Goal: Use online tool/utility: Utilize a website feature to perform a specific function

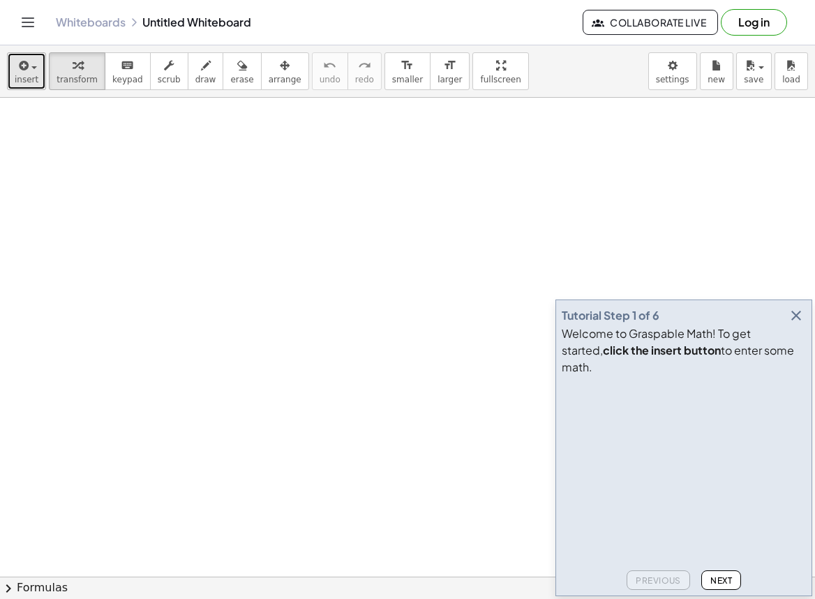
drag, startPoint x: 18, startPoint y: 76, endPoint x: 27, endPoint y: 79, distance: 9.5
click at [18, 76] on span "insert" at bounding box center [27, 80] width 24 height 10
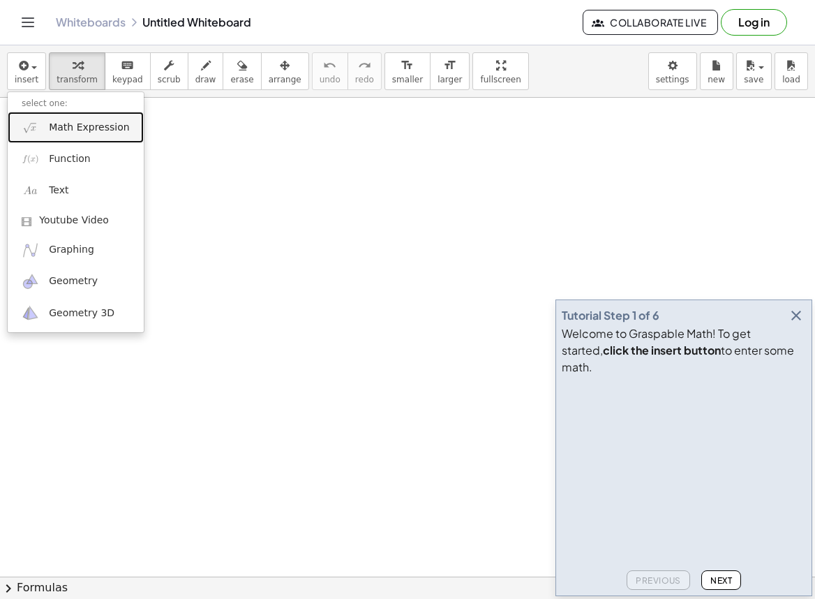
click at [67, 133] on span "Math Expression" at bounding box center [89, 128] width 80 height 14
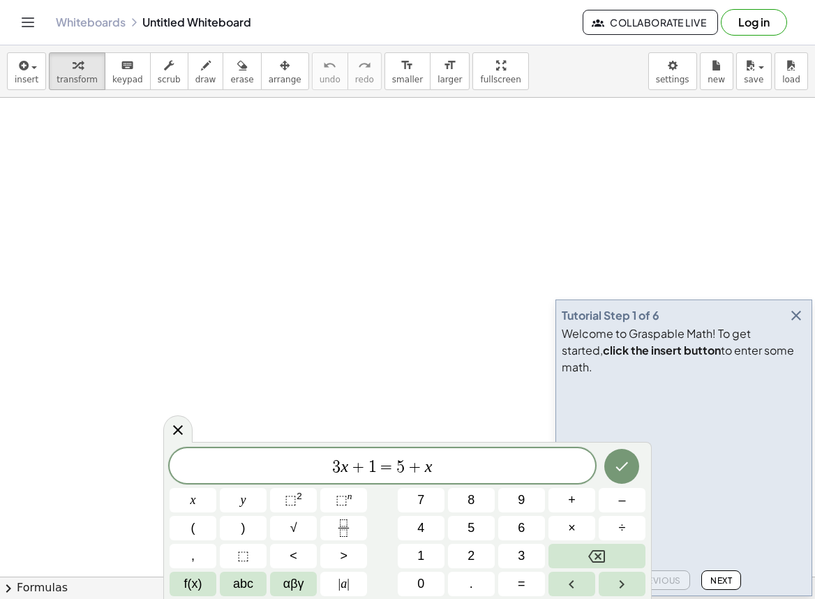
click at [371, 469] on span "1" at bounding box center [372, 466] width 8 height 17
click at [216, 488] on div at bounding box center [193, 500] width 47 height 24
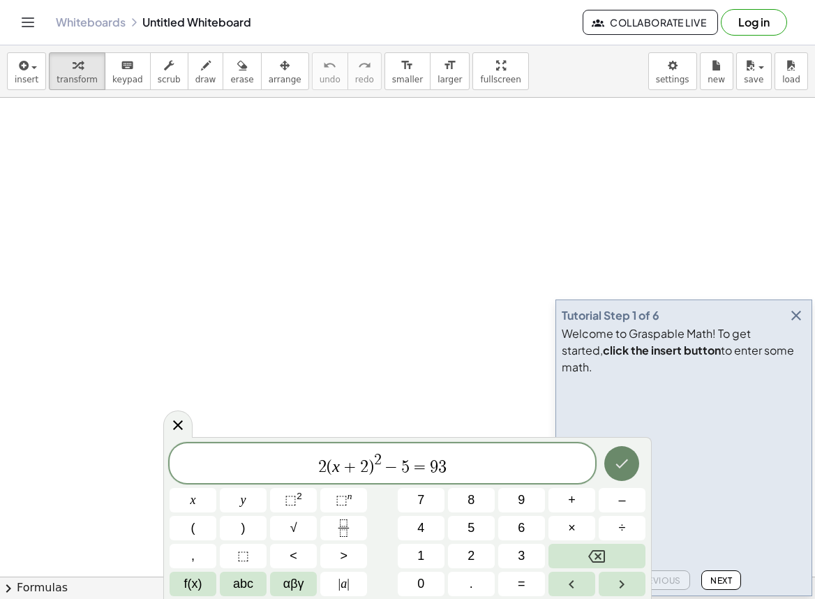
click at [630, 472] on button "Done" at bounding box center [621, 463] width 35 height 35
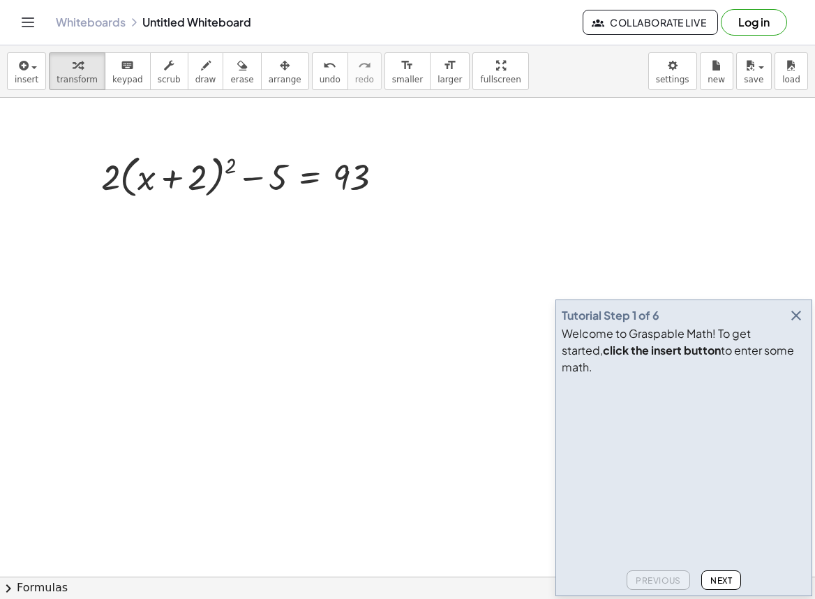
click at [805, 325] on button "button" at bounding box center [796, 316] width 20 height 20
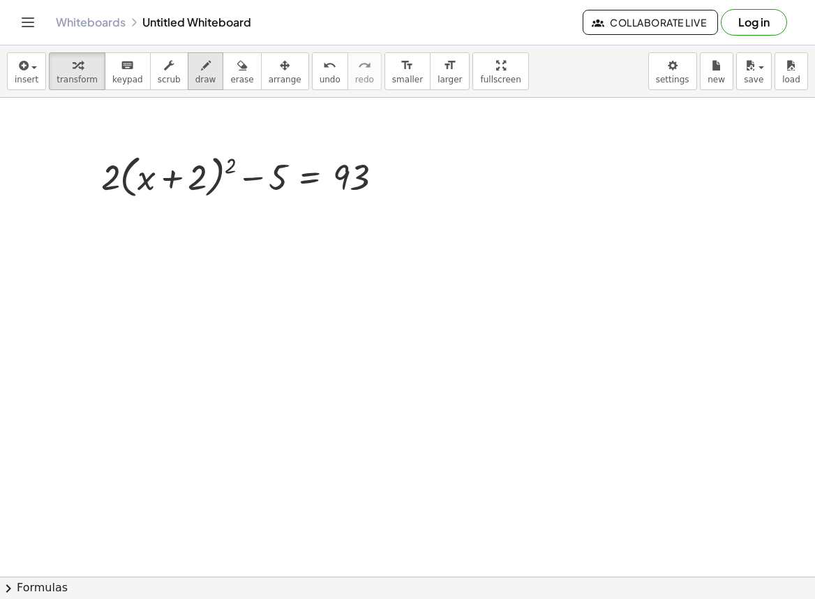
click at [201, 72] on icon "button" at bounding box center [206, 65] width 10 height 17
drag, startPoint x: 316, startPoint y: 175, endPoint x: 363, endPoint y: 421, distance: 250.0
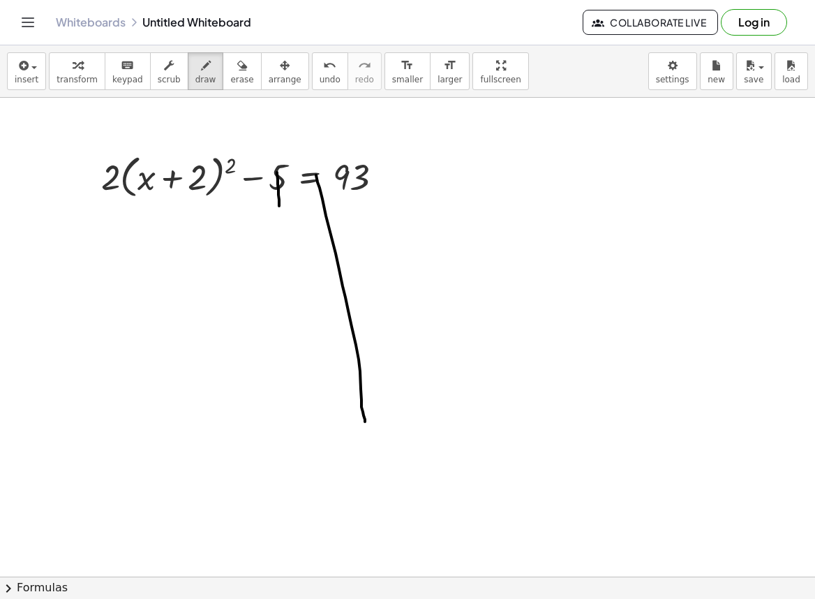
drag, startPoint x: 277, startPoint y: 172, endPoint x: 279, endPoint y: 206, distance: 33.6
click at [320, 77] on span "undo" at bounding box center [330, 80] width 21 height 10
click at [75, 73] on icon "button" at bounding box center [78, 65] width 10 height 17
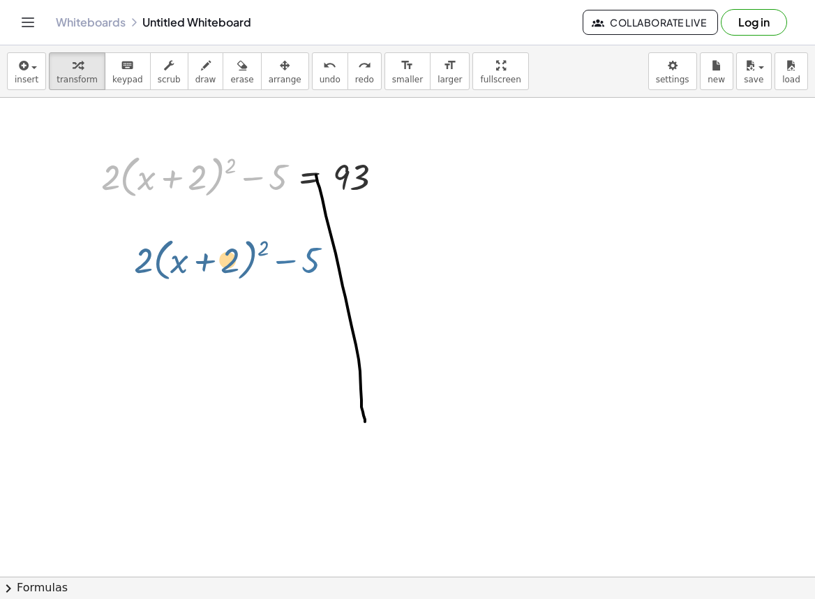
drag, startPoint x: 276, startPoint y: 181, endPoint x: 326, endPoint y: 170, distance: 50.8
click at [326, 170] on div at bounding box center [247, 175] width 307 height 53
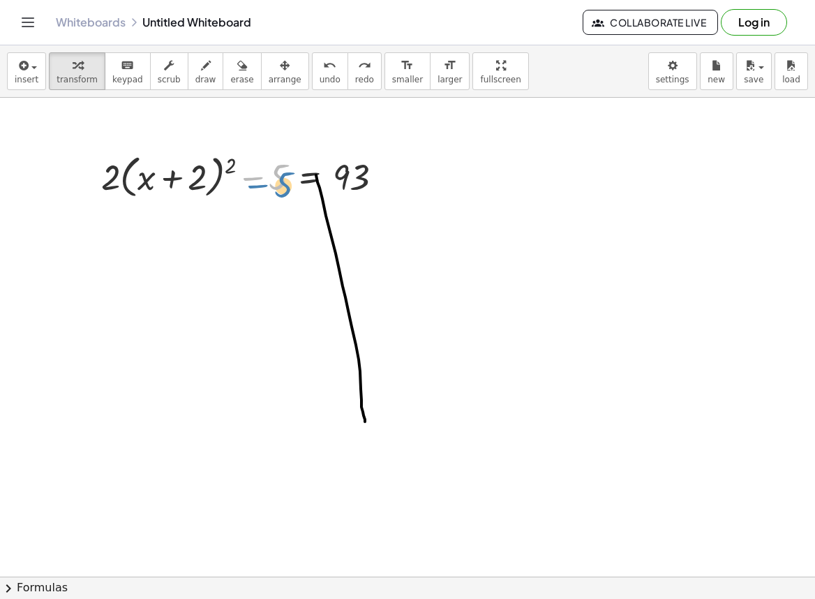
drag, startPoint x: 277, startPoint y: 182, endPoint x: 282, endPoint y: 190, distance: 9.1
click at [282, 190] on div at bounding box center [247, 175] width 307 height 53
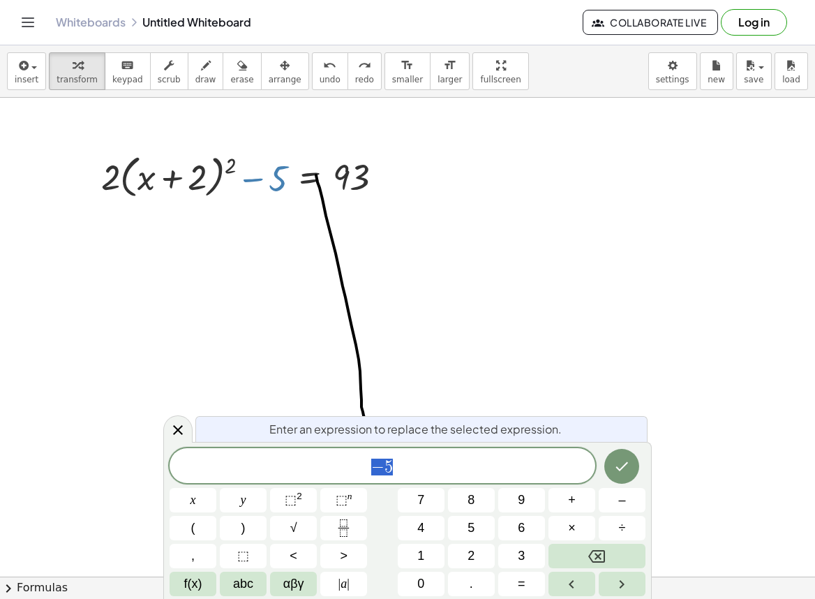
drag, startPoint x: 272, startPoint y: 180, endPoint x: 286, endPoint y: 197, distance: 22.3
click at [286, 197] on div at bounding box center [247, 175] width 307 height 53
click at [274, 178] on div at bounding box center [247, 175] width 307 height 53
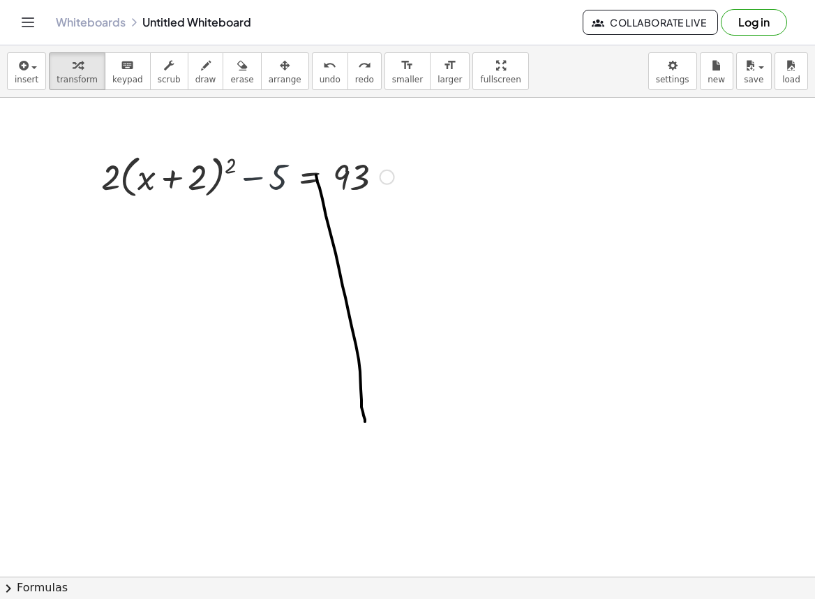
drag, startPoint x: 286, startPoint y: 190, endPoint x: 278, endPoint y: 183, distance: 10.4
click at [284, 191] on div at bounding box center [247, 175] width 307 height 53
drag, startPoint x: 278, startPoint y: 181, endPoint x: 439, endPoint y: 188, distance: 161.4
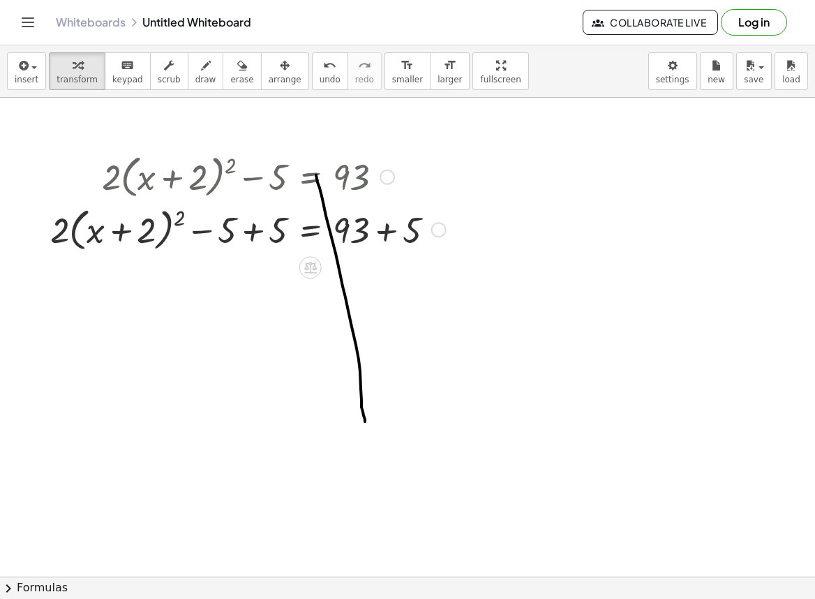
click at [255, 237] on div at bounding box center [248, 228] width 410 height 53
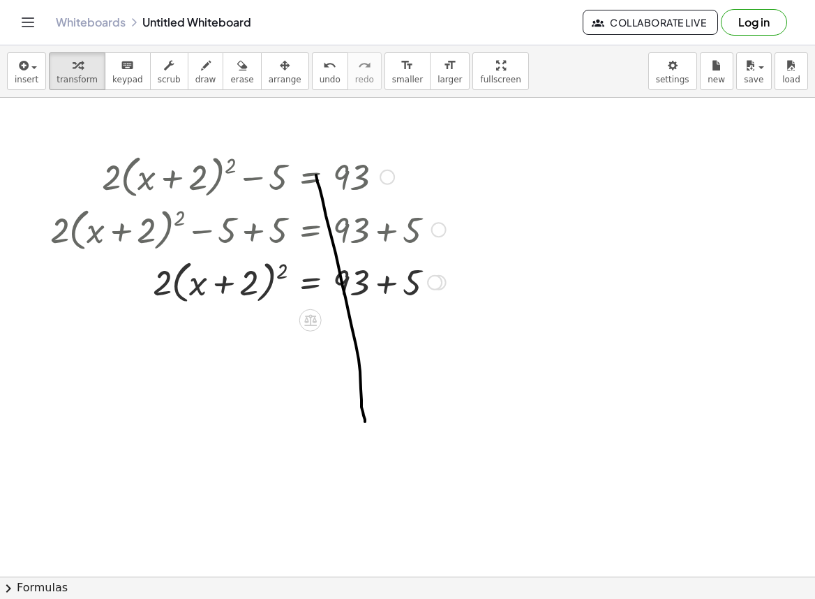
click at [389, 286] on div at bounding box center [248, 281] width 410 height 53
click at [311, 283] on div "· 2 · ( + x + 2 ) 2 = 93 + + 5" at bounding box center [311, 283] width 0 height 0
click at [230, 76] on span "erase" at bounding box center [241, 80] width 23 height 10
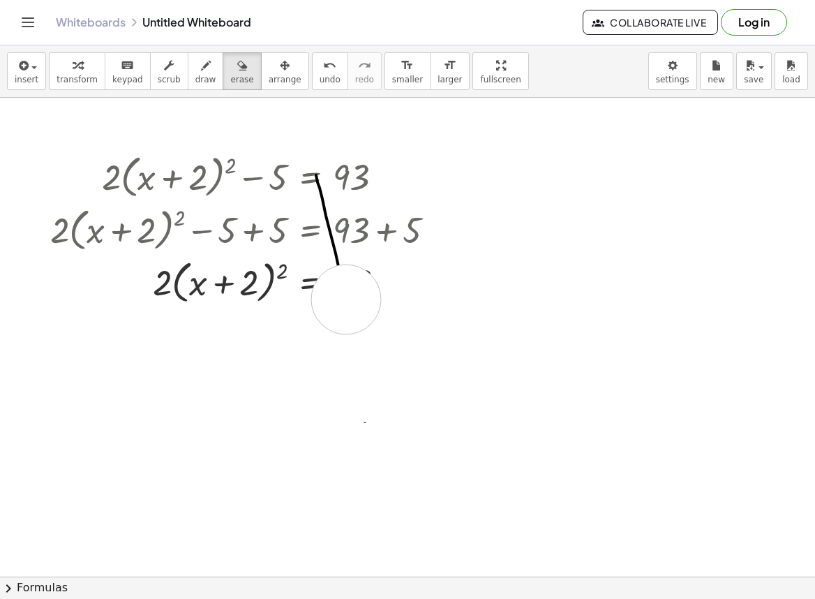
drag, startPoint x: 360, startPoint y: 340, endPoint x: 349, endPoint y: 305, distance: 36.6
click at [200, 84] on button "draw" at bounding box center [206, 71] width 36 height 38
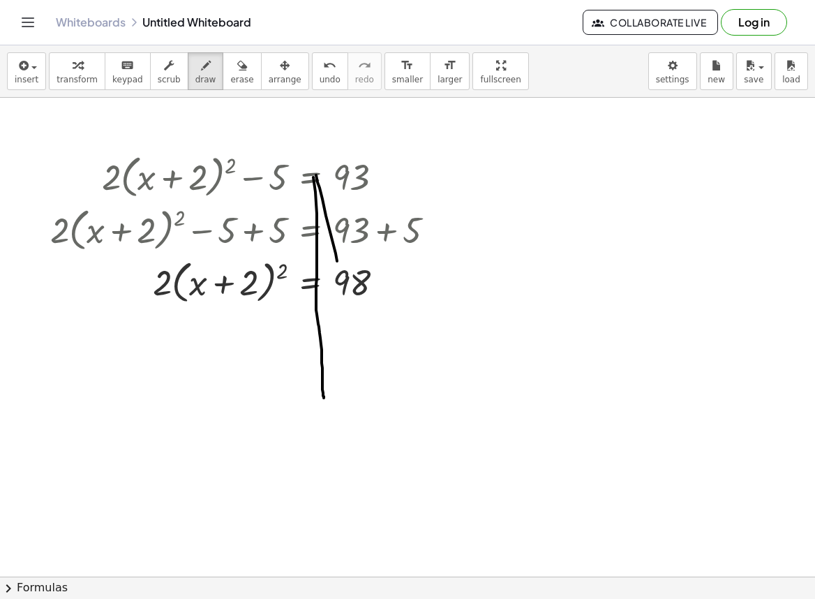
drag, startPoint x: 313, startPoint y: 177, endPoint x: 324, endPoint y: 398, distance: 220.8
click at [59, 70] on div "button" at bounding box center [77, 65] width 41 height 17
drag, startPoint x: 165, startPoint y: 285, endPoint x: 215, endPoint y: 350, distance: 81.6
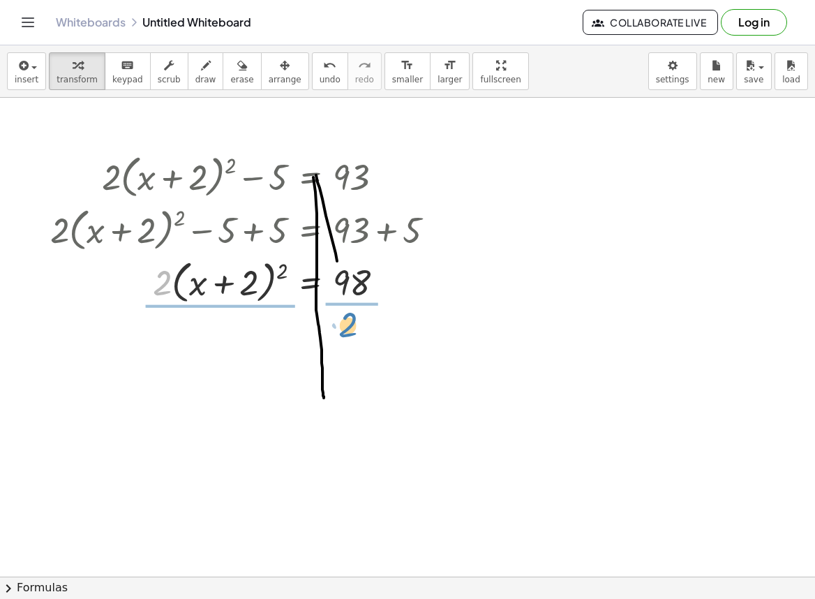
drag, startPoint x: 165, startPoint y: 286, endPoint x: 351, endPoint y: 328, distance: 190.3
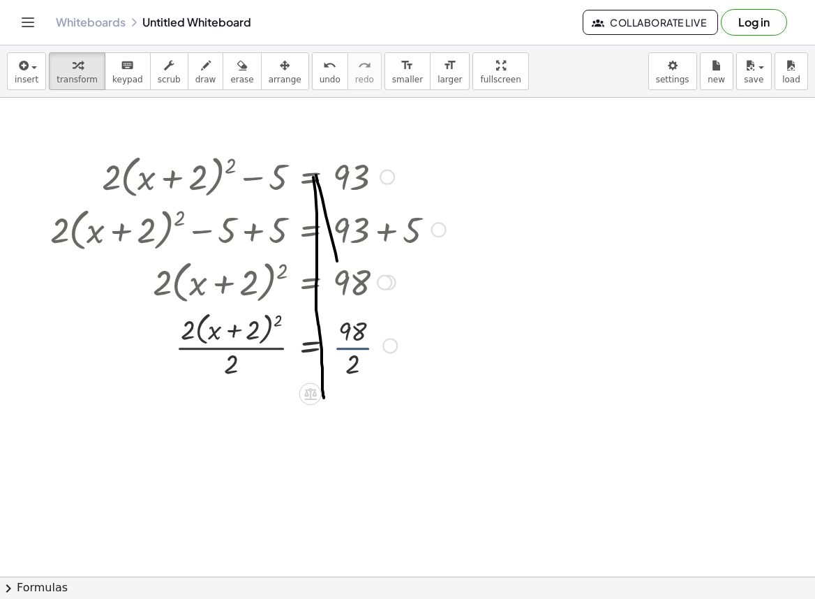
click at [356, 341] on div at bounding box center [248, 345] width 410 height 74
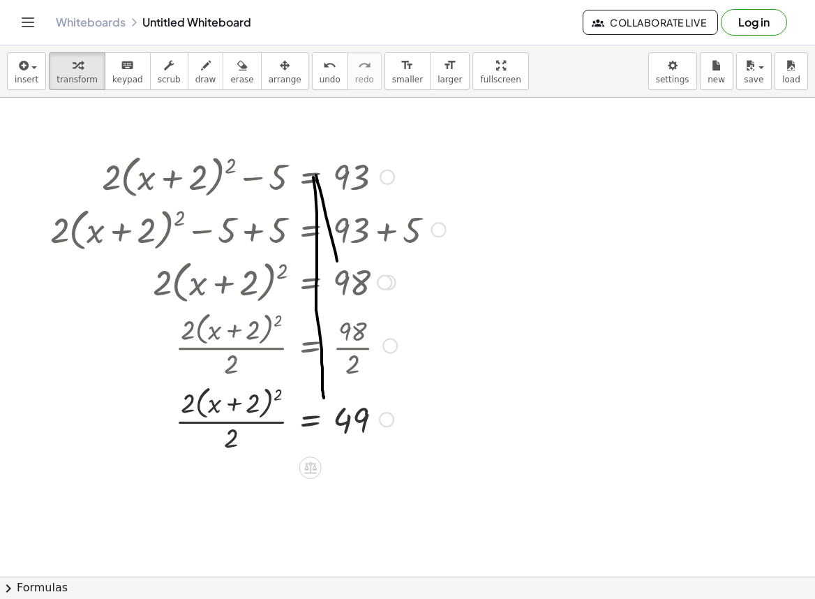
click at [230, 422] on div at bounding box center [248, 418] width 410 height 74
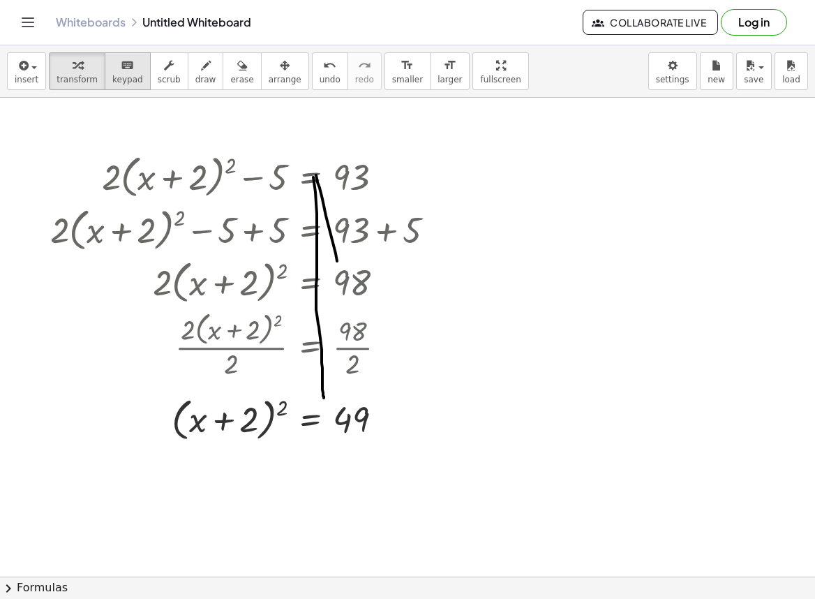
click at [124, 80] on span "keypad" at bounding box center [127, 80] width 31 height 10
click at [223, 417] on div at bounding box center [233, 420] width 52 height 39
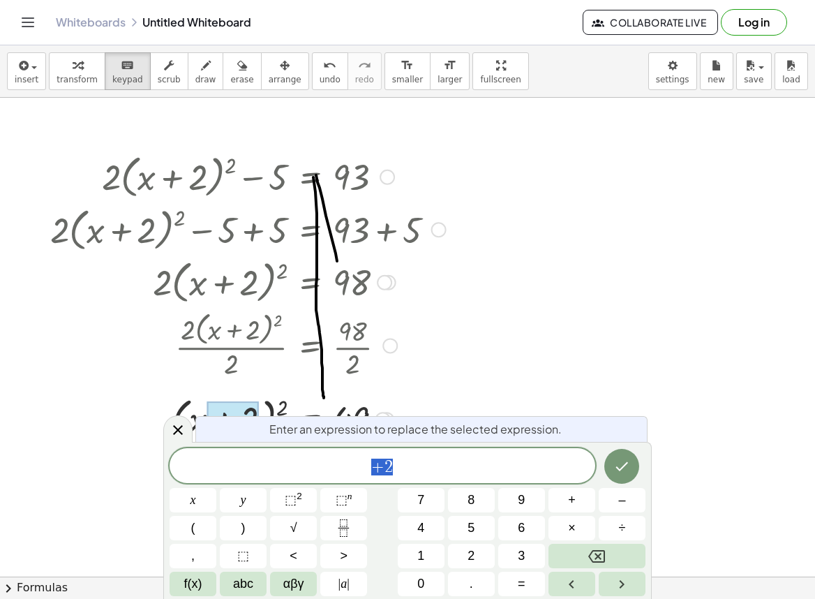
click at [187, 407] on div at bounding box center [248, 417] width 410 height 53
click at [181, 405] on div at bounding box center [248, 417] width 410 height 53
click at [177, 428] on icon at bounding box center [178, 430] width 10 height 10
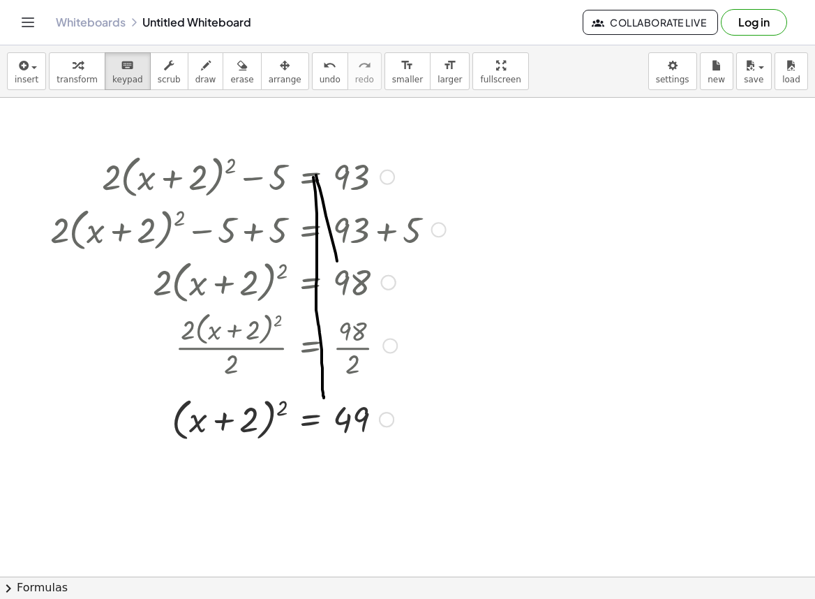
click at [182, 413] on div at bounding box center [248, 417] width 410 height 53
click at [179, 428] on div at bounding box center [248, 417] width 410 height 53
click at [67, 76] on span "transform" at bounding box center [77, 80] width 41 height 10
click at [180, 419] on div at bounding box center [248, 417] width 410 height 53
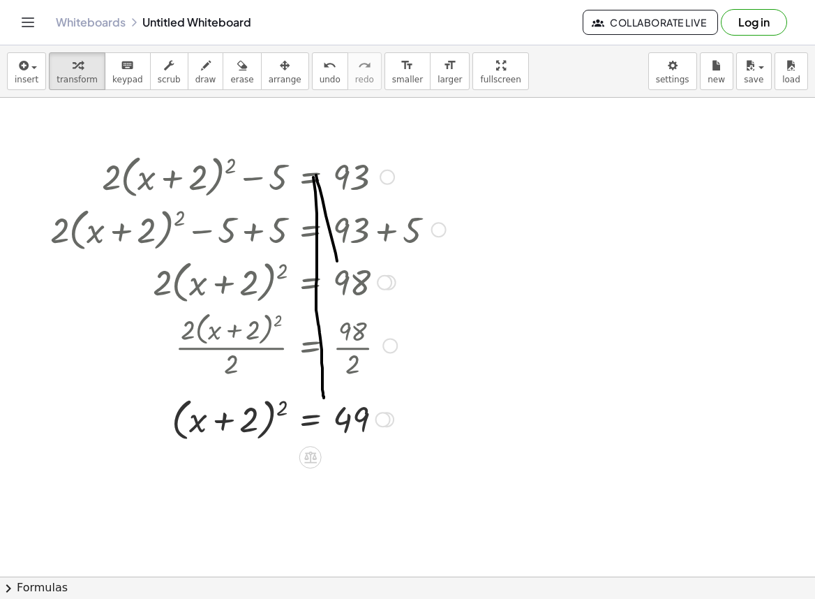
click at [281, 410] on div at bounding box center [248, 417] width 410 height 53
click at [320, 84] on span "undo" at bounding box center [330, 80] width 21 height 10
click at [112, 77] on span "keypad" at bounding box center [127, 80] width 31 height 10
click at [184, 422] on div at bounding box center [275, 417] width 355 height 53
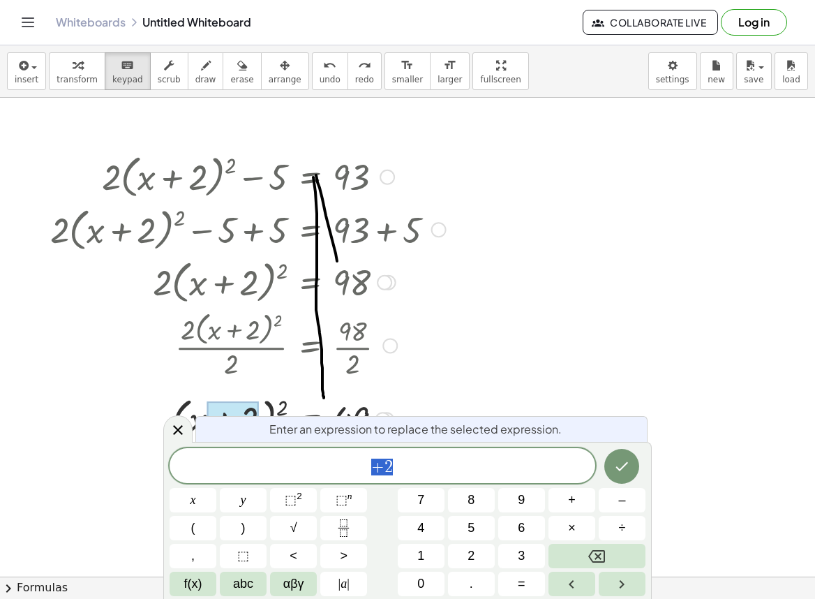
click at [184, 410] on div at bounding box center [275, 417] width 355 height 53
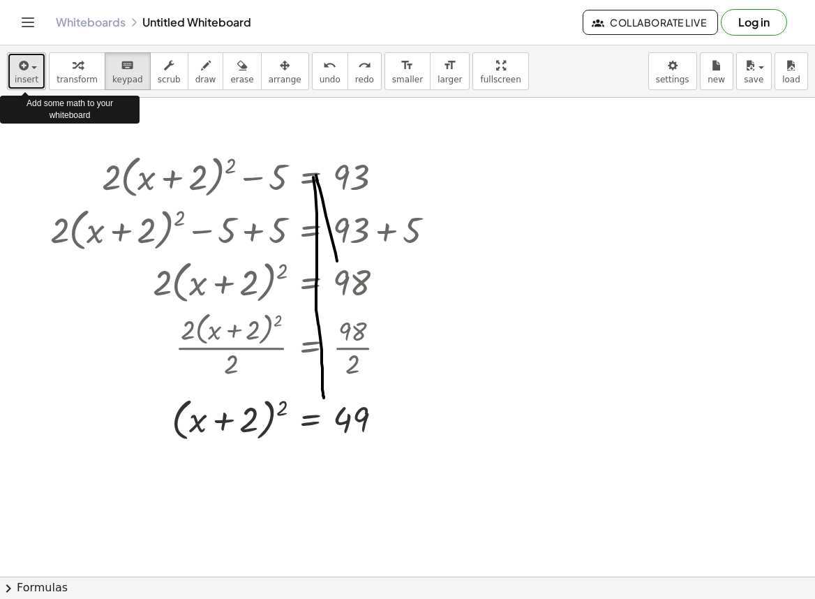
click at [30, 80] on span "insert" at bounding box center [27, 80] width 24 height 10
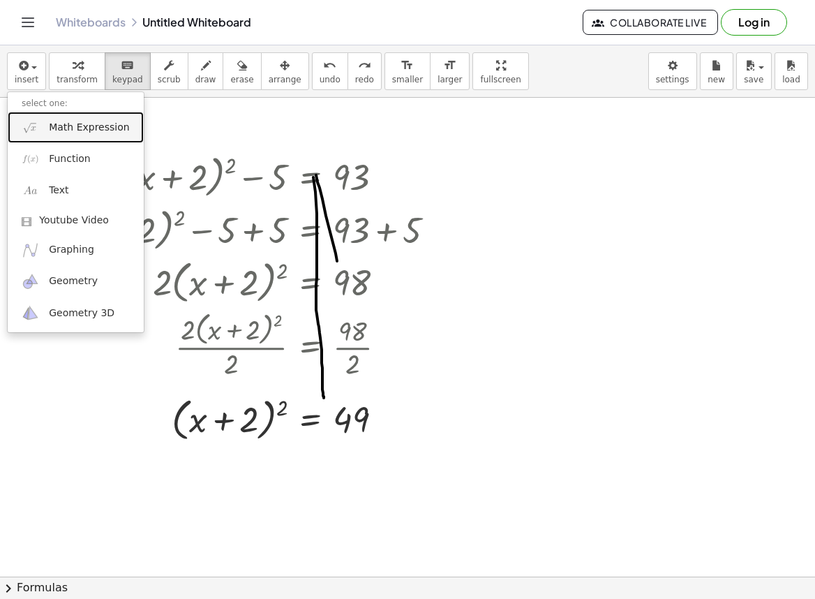
click at [80, 128] on span "Math Expression" at bounding box center [89, 128] width 80 height 14
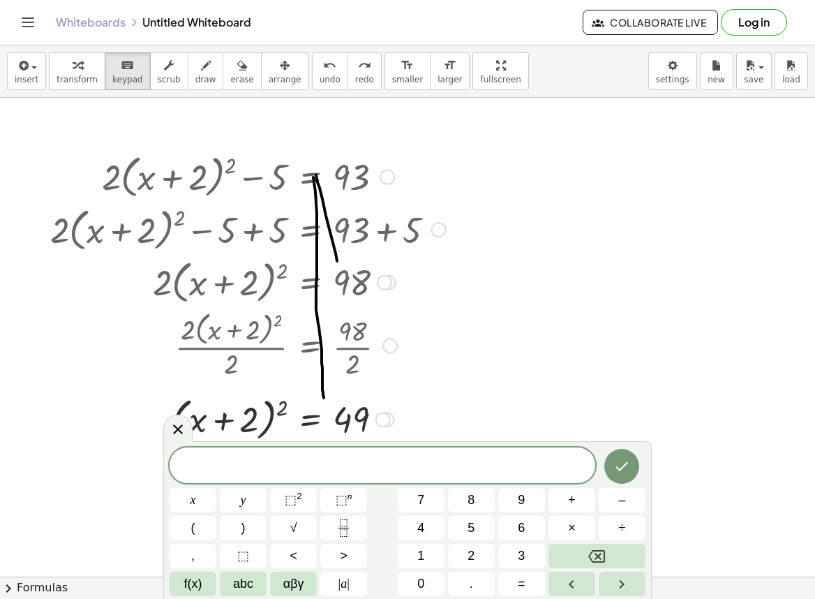
click at [276, 426] on div at bounding box center [275, 417] width 355 height 53
click at [225, 417] on div at bounding box center [233, 420] width 52 height 39
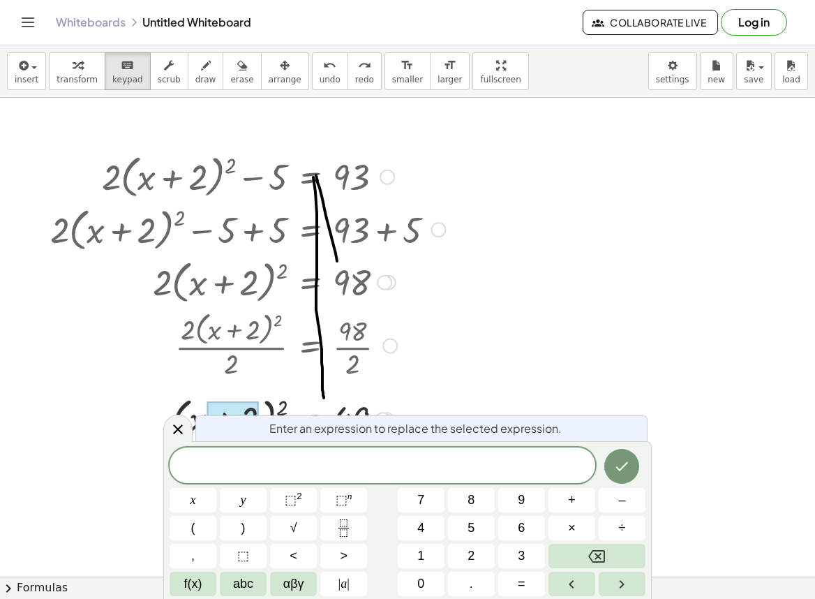
drag, startPoint x: 161, startPoint y: 399, endPoint x: 447, endPoint y: 410, distance: 285.6
click at [451, 410] on div at bounding box center [275, 417] width 355 height 53
click at [420, 407] on div at bounding box center [275, 417] width 355 height 53
click at [170, 436] on icon at bounding box center [178, 429] width 17 height 17
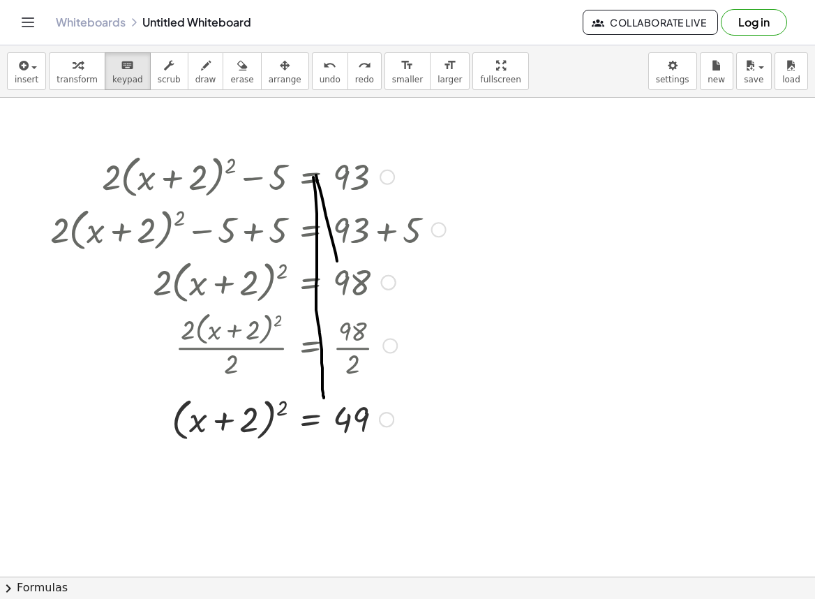
click at [179, 426] on div at bounding box center [275, 417] width 355 height 53
click at [178, 421] on div at bounding box center [275, 417] width 355 height 53
click at [177, 417] on div at bounding box center [275, 417] width 355 height 53
click at [41, 77] on button "insert" at bounding box center [26, 71] width 39 height 38
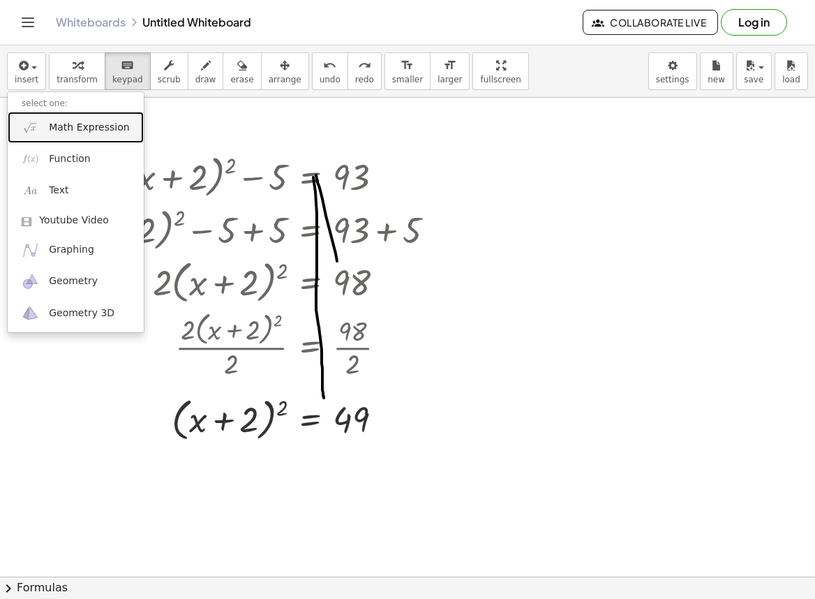
click at [71, 130] on span "Math Expression" at bounding box center [89, 128] width 80 height 14
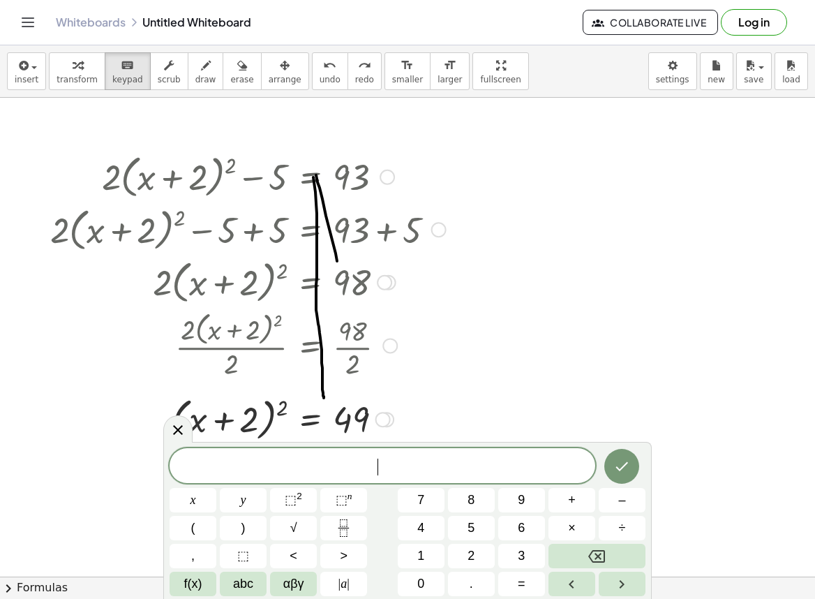
click at [185, 406] on div at bounding box center [275, 417] width 355 height 53
click at [282, 408] on div at bounding box center [281, 407] width 11 height 23
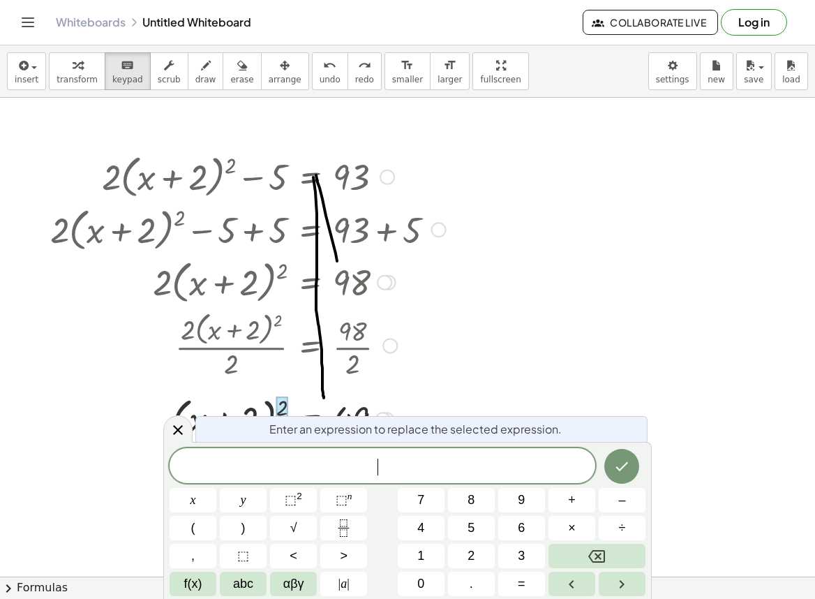
click at [269, 410] on div at bounding box center [275, 417] width 355 height 53
click at [299, 479] on div at bounding box center [383, 465] width 426 height 36
click at [297, 525] on span "√" at bounding box center [293, 527] width 7 height 19
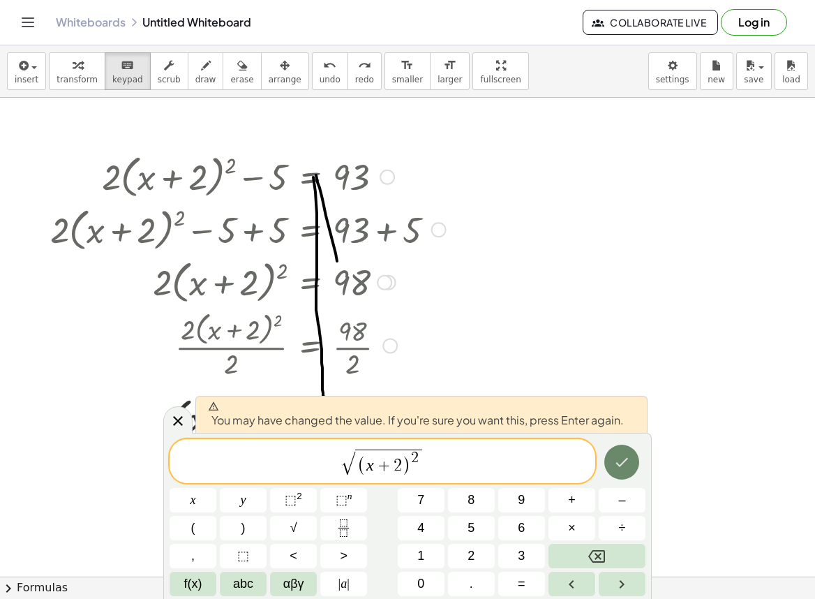
click at [636, 470] on button "Done" at bounding box center [621, 462] width 35 height 35
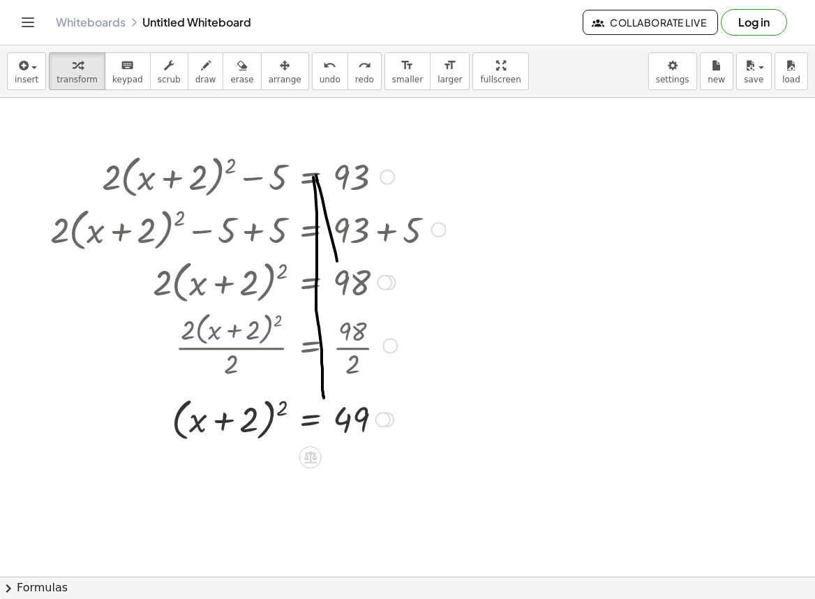
click at [216, 426] on div at bounding box center [284, 417] width 336 height 53
click at [202, 420] on div at bounding box center [284, 417] width 336 height 53
click at [278, 411] on div at bounding box center [284, 417] width 336 height 53
click at [282, 410] on div at bounding box center [284, 417] width 336 height 53
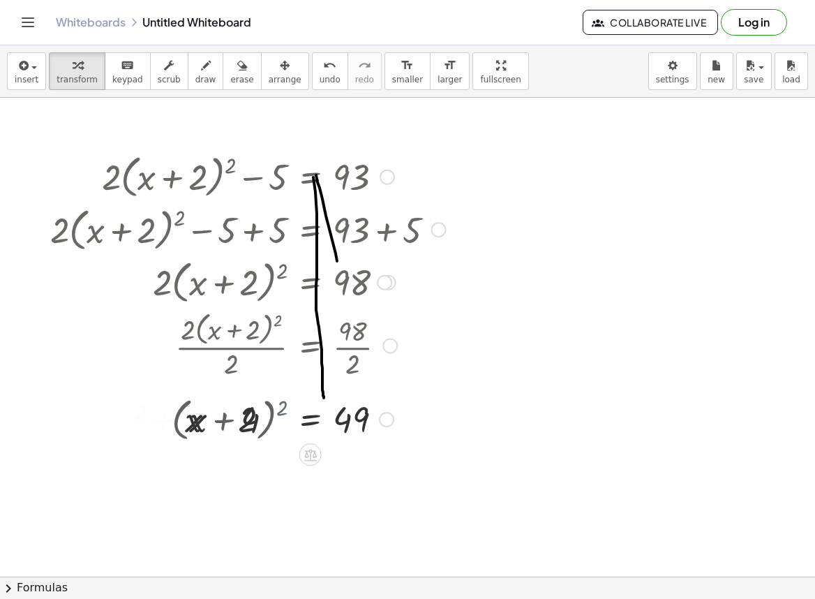
click at [282, 410] on div at bounding box center [248, 417] width 410 height 47
drag, startPoint x: 9, startPoint y: 61, endPoint x: 35, endPoint y: 70, distance: 27.1
click at [13, 65] on button "insert" at bounding box center [26, 71] width 39 height 38
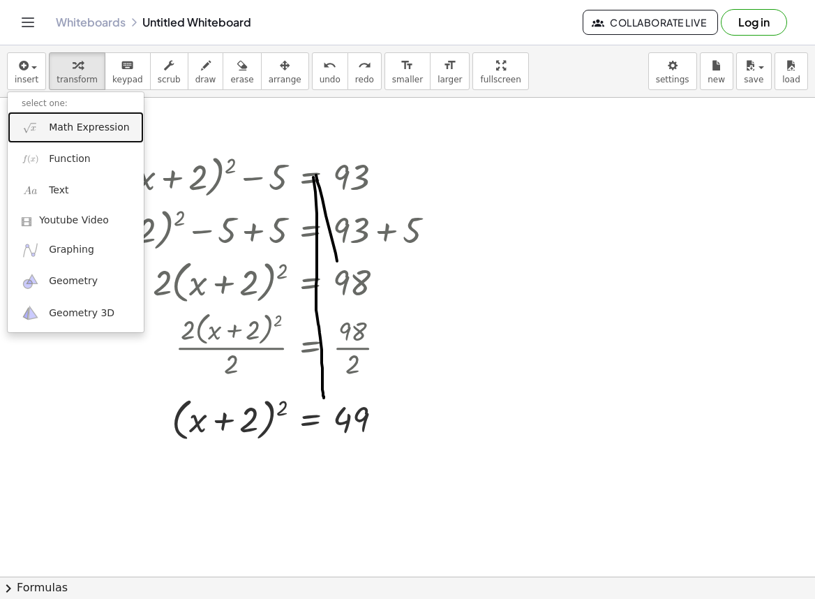
click at [53, 128] on span "Math Expression" at bounding box center [89, 128] width 80 height 14
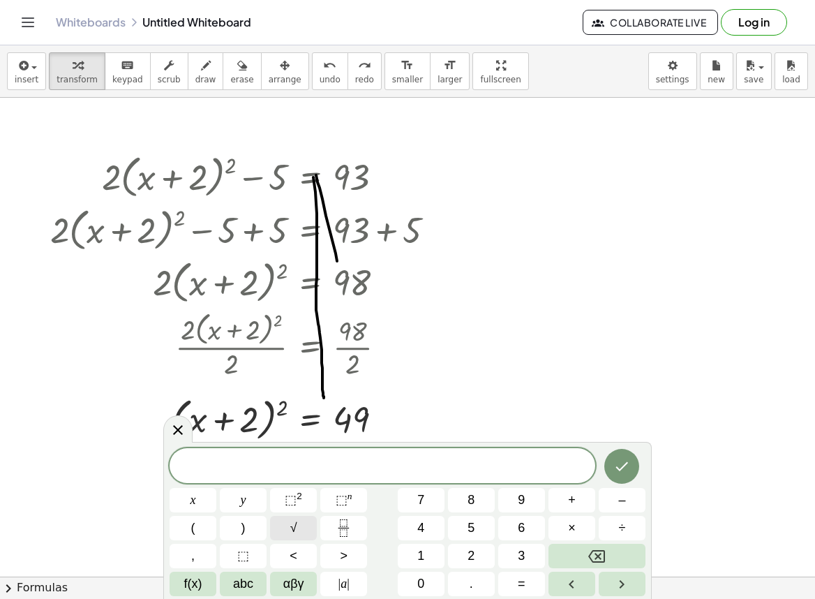
click at [291, 535] on span "√" at bounding box center [293, 527] width 7 height 19
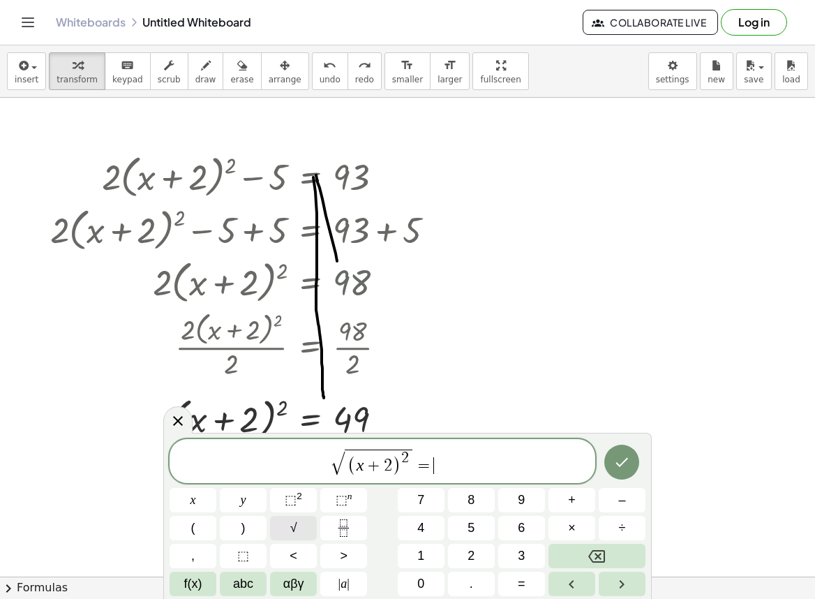
click at [292, 531] on span "√" at bounding box center [293, 527] width 7 height 19
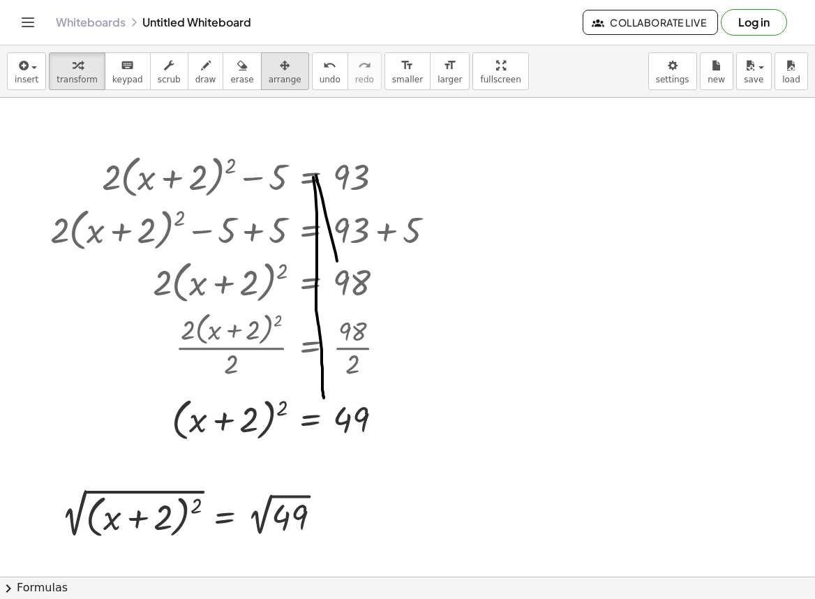
click at [269, 75] on span "arrange" at bounding box center [285, 80] width 33 height 10
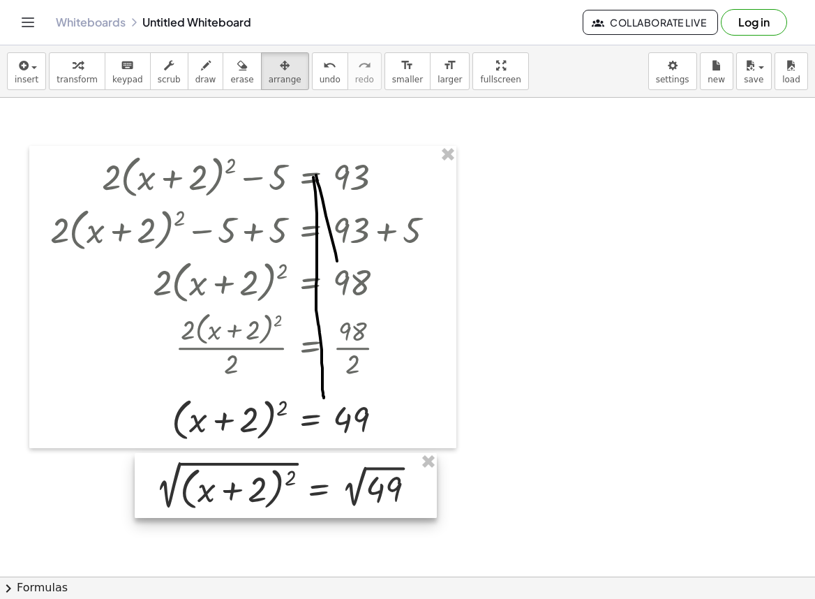
drag, startPoint x: 111, startPoint y: 521, endPoint x: 205, endPoint y: 493, distance: 98.3
click at [205, 493] on div at bounding box center [286, 485] width 302 height 65
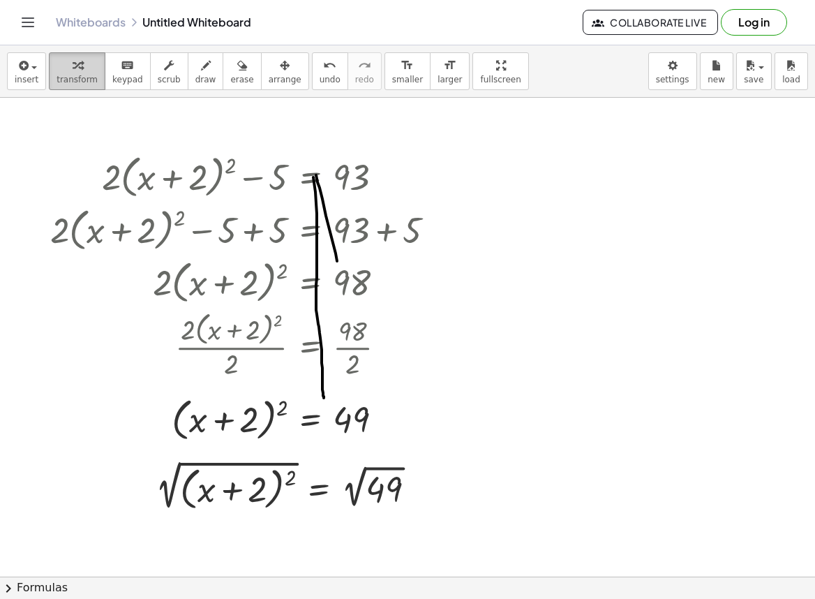
click at [64, 68] on div "button" at bounding box center [77, 65] width 41 height 17
click at [172, 495] on div at bounding box center [291, 485] width 285 height 58
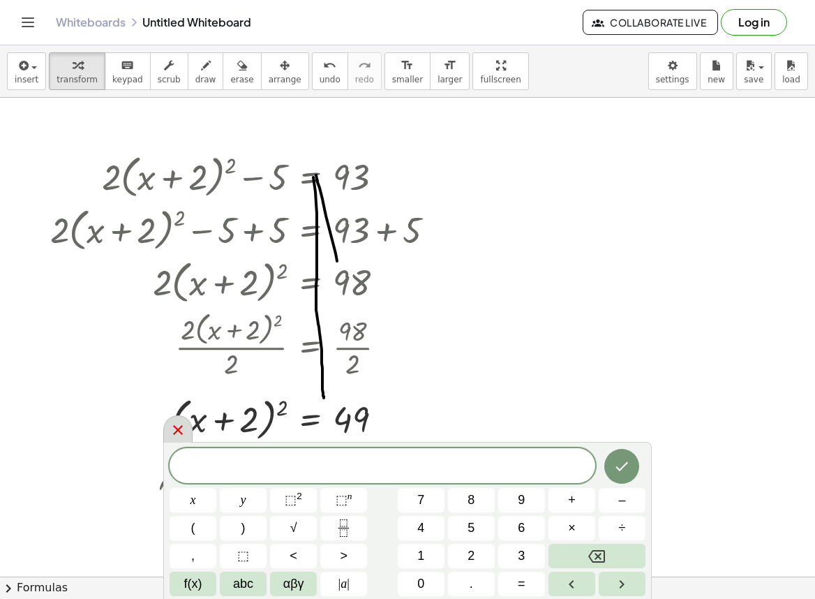
click at [178, 434] on icon at bounding box center [178, 429] width 17 height 17
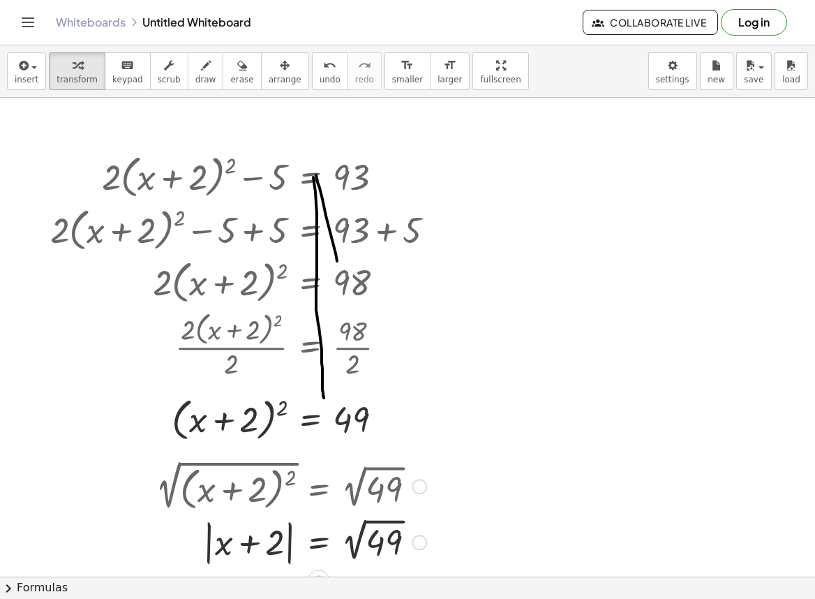
click at [290, 551] on div at bounding box center [291, 541] width 285 height 54
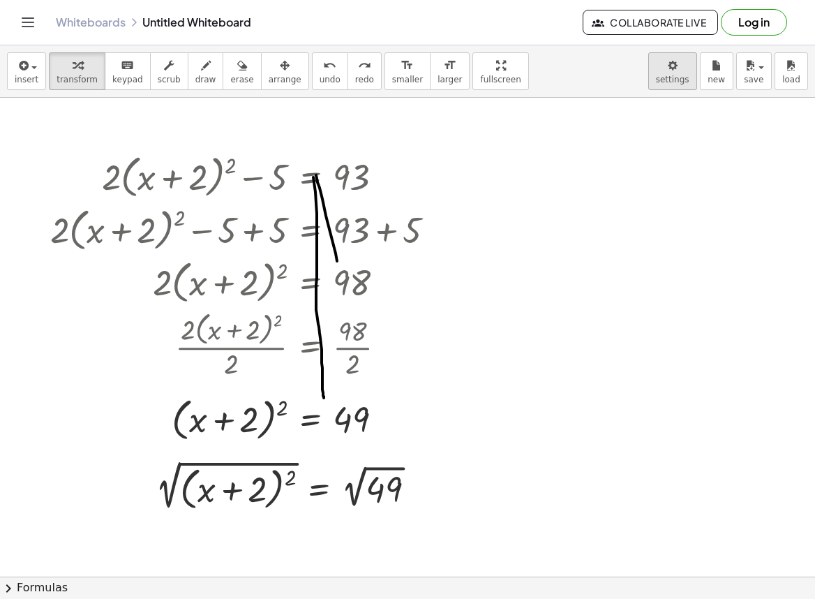
click at [666, 80] on body "Graspable Math Activities Get Started Activity Bank Assigned Work Classes White…" at bounding box center [407, 299] width 815 height 599
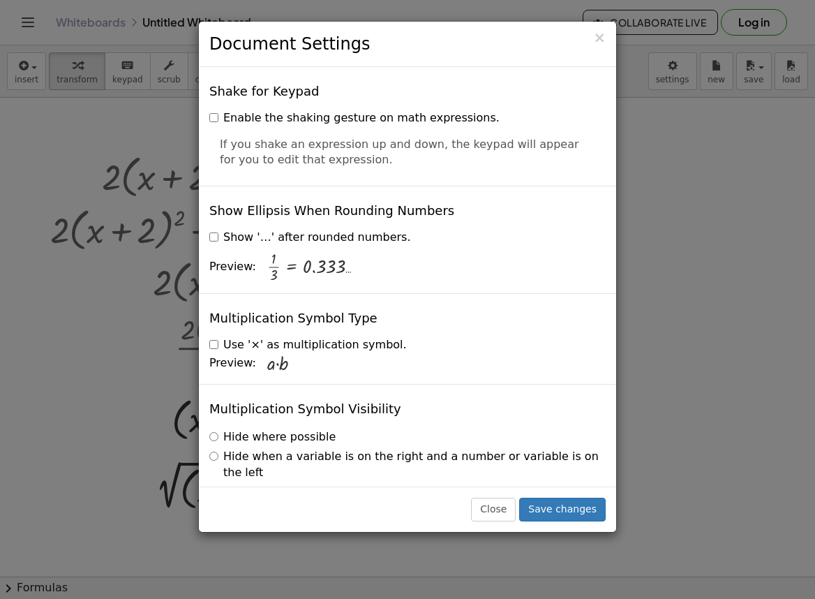
scroll to position [3308, 0]
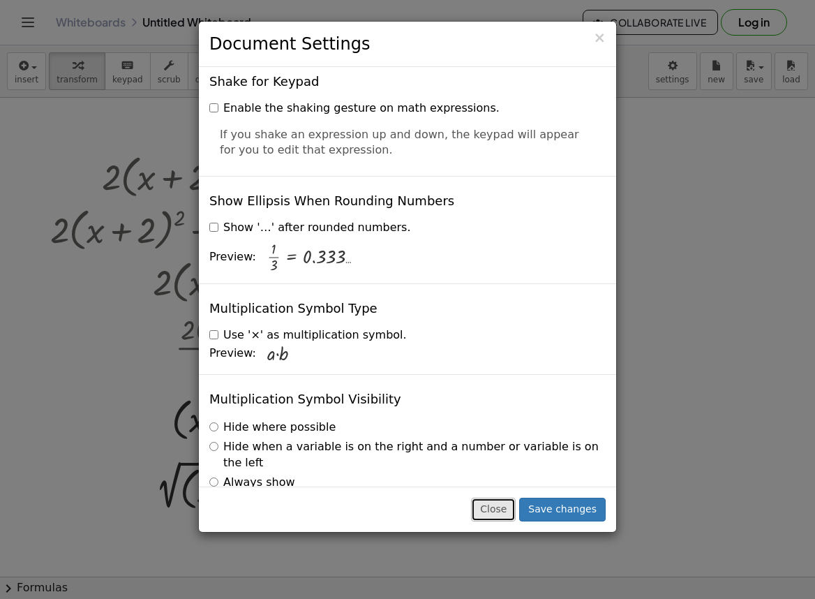
click at [502, 515] on button "Close" at bounding box center [493, 510] width 45 height 24
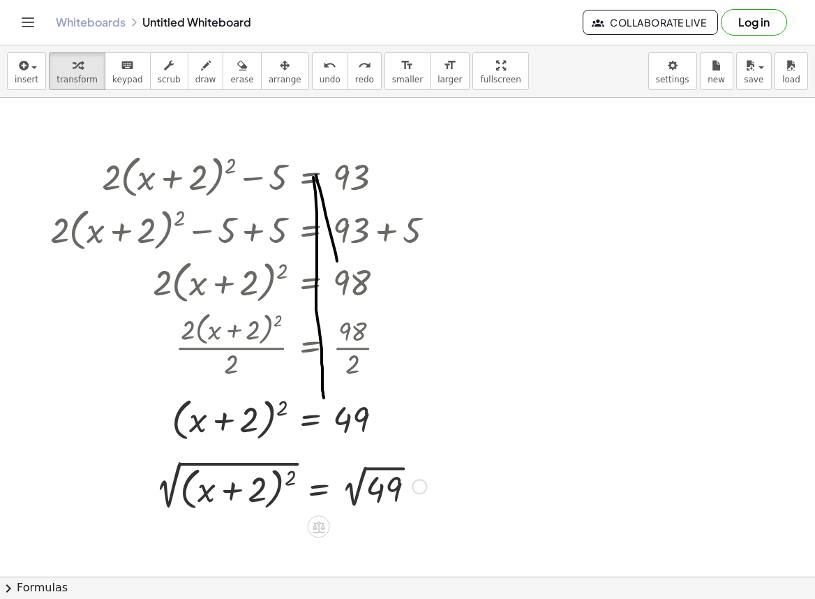
click at [170, 505] on div at bounding box center [291, 485] width 285 height 58
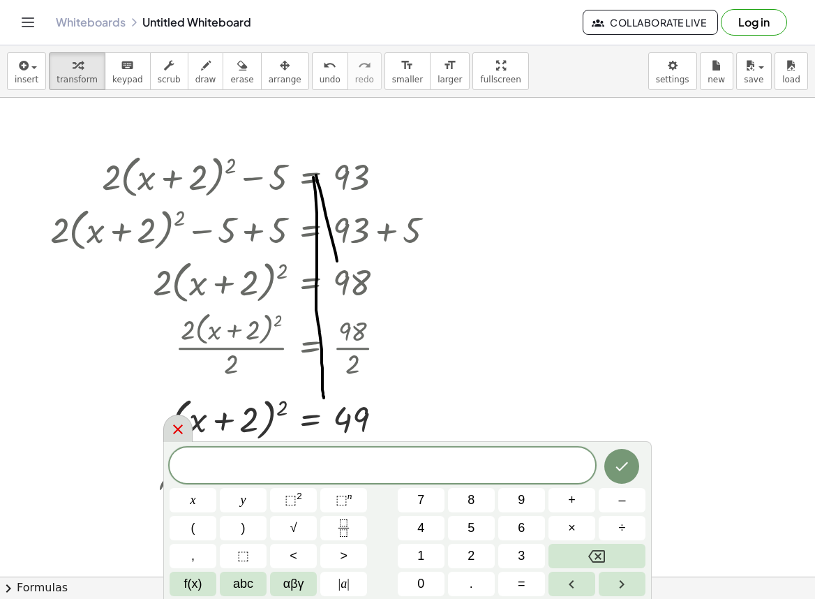
click at [183, 427] on icon at bounding box center [178, 429] width 17 height 17
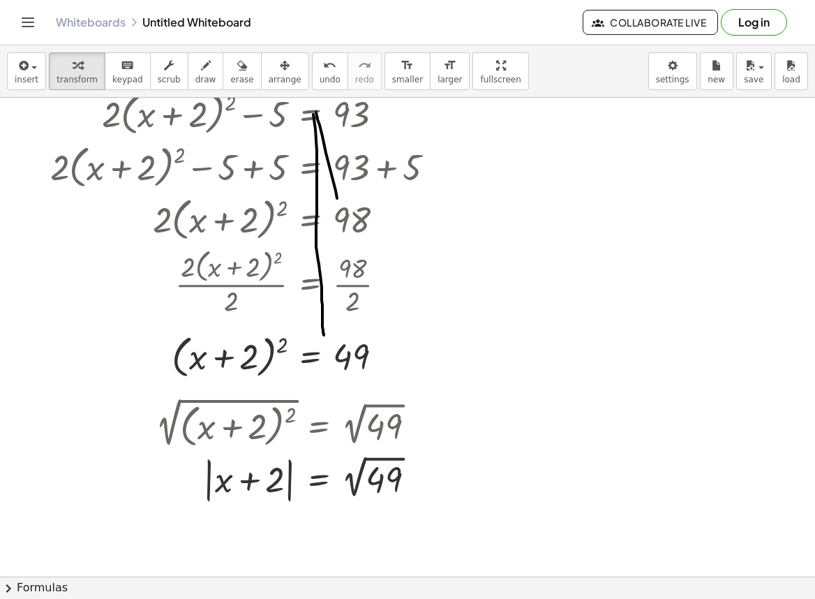
scroll to position [140, 0]
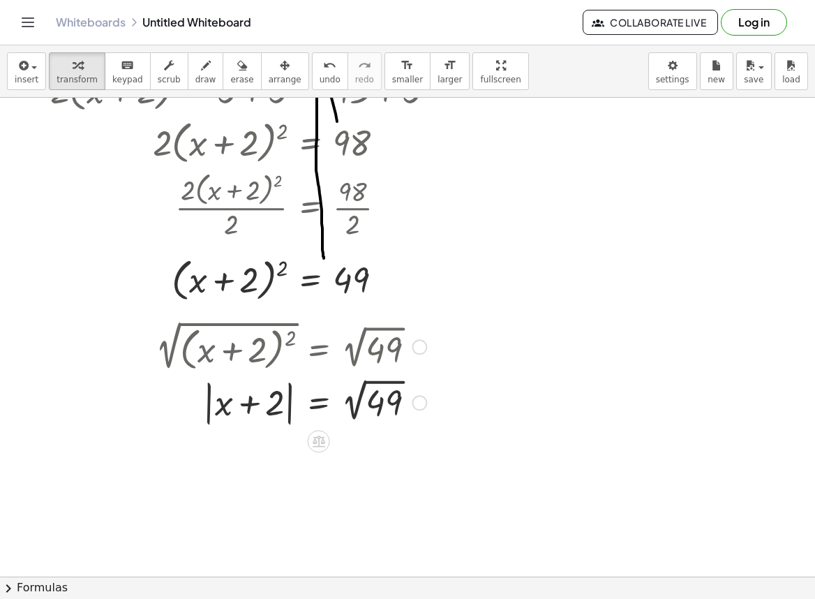
click at [212, 417] on div at bounding box center [291, 402] width 285 height 54
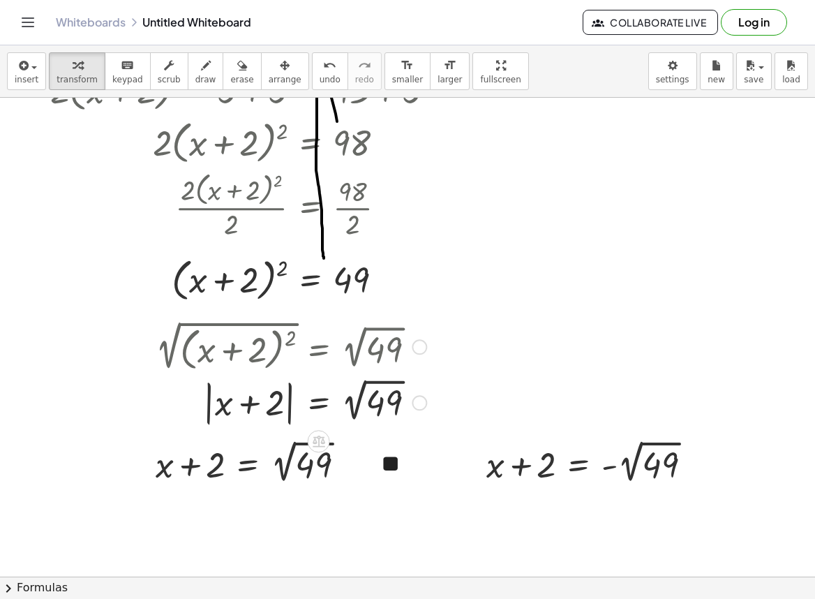
click at [419, 398] on div at bounding box center [419, 402] width 15 height 15
click at [454, 301] on div "+ · 2 · ( + x + 2 ) 2 − 5 = 93 + · 2 · ( + x + 2 ) 2 − 5 + 5 = + 93 + 5 + · 2 ·…" at bounding box center [242, 157] width 427 height 302
click at [389, 508] on div at bounding box center [407, 482] width 815 height 1048
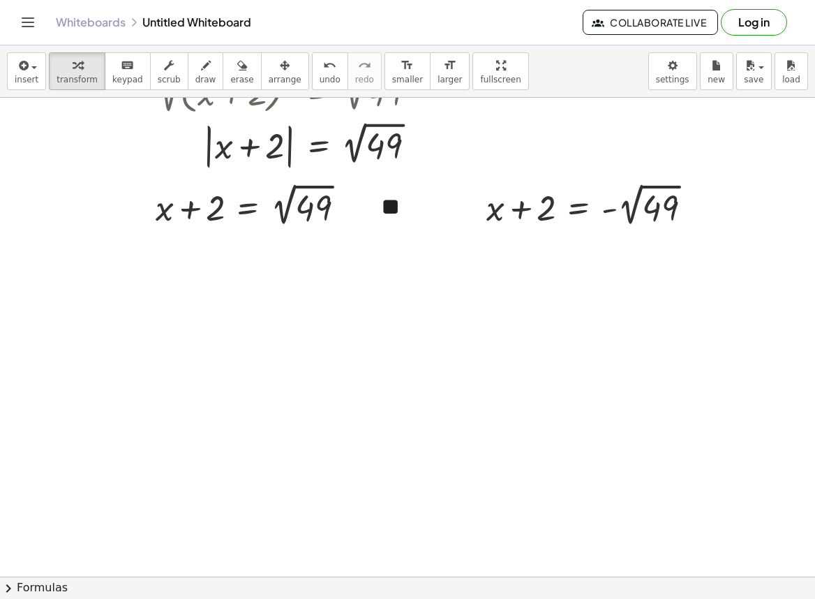
scroll to position [419, 0]
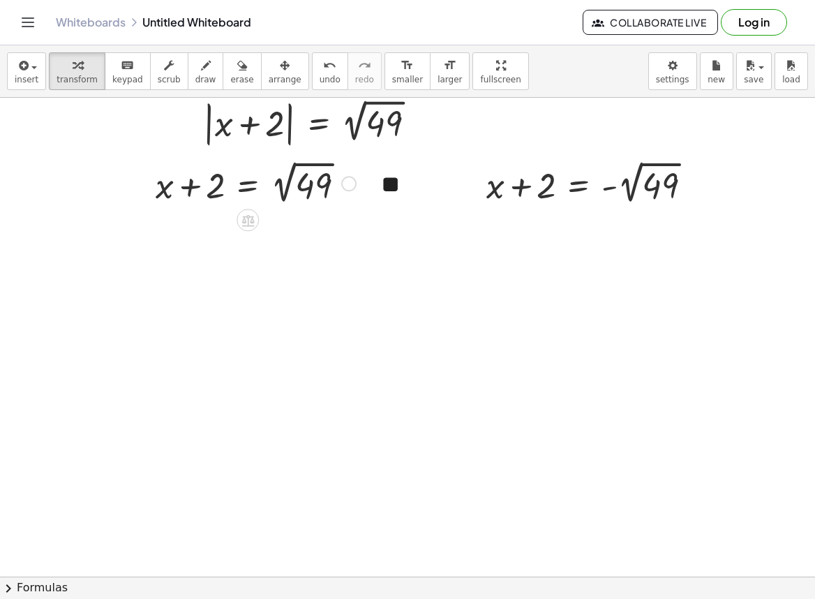
click at [285, 191] on div at bounding box center [256, 182] width 214 height 51
click at [641, 175] on div at bounding box center [594, 182] width 230 height 51
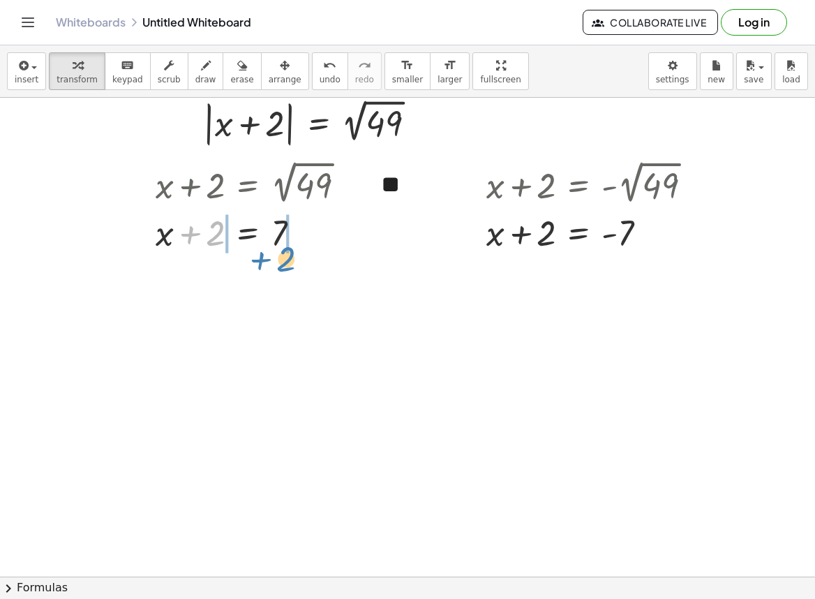
drag, startPoint x: 215, startPoint y: 227, endPoint x: 285, endPoint y: 253, distance: 75.1
click at [285, 253] on div at bounding box center [256, 231] width 214 height 47
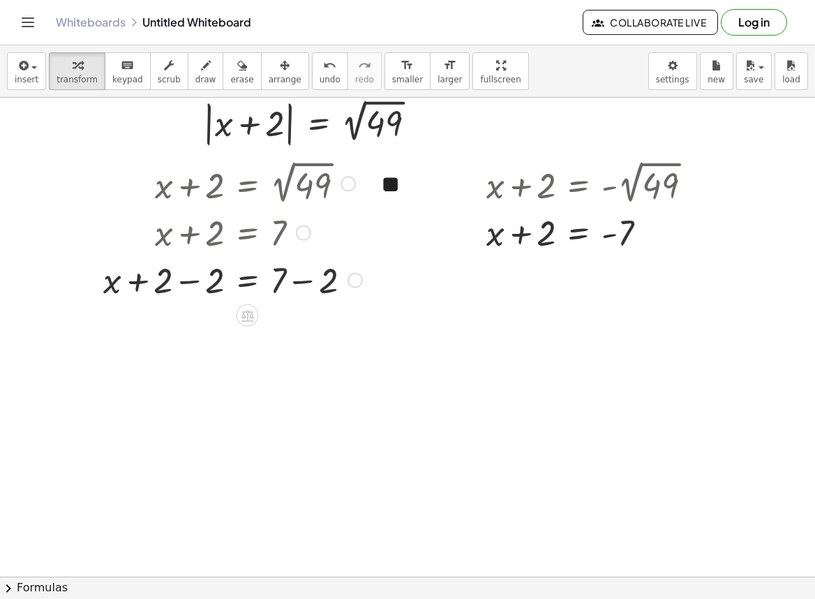
click at [190, 282] on div at bounding box center [232, 278] width 273 height 47
click at [303, 284] on div at bounding box center [232, 278] width 273 height 47
click at [247, 184] on div "+ x + 2 = 2 √ 49 + x + 2 = 7 + x = 7 + 2 − 2 + − 2 0 + x + 2 − 2 = + 7 − 2 + x …" at bounding box center [247, 184] width 0 height 0
drag, startPoint x: 530, startPoint y: 235, endPoint x: 655, endPoint y: 228, distance: 125.1
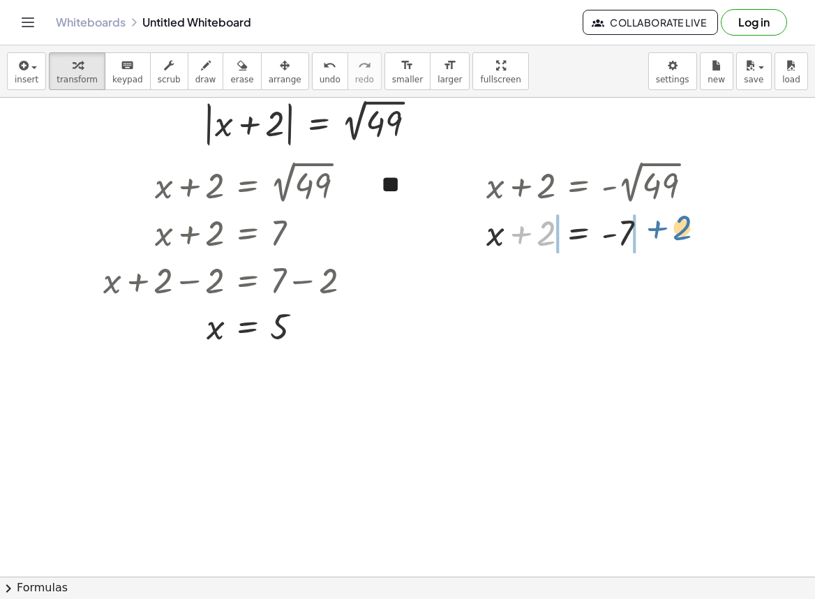
click at [655, 228] on div at bounding box center [594, 231] width 230 height 47
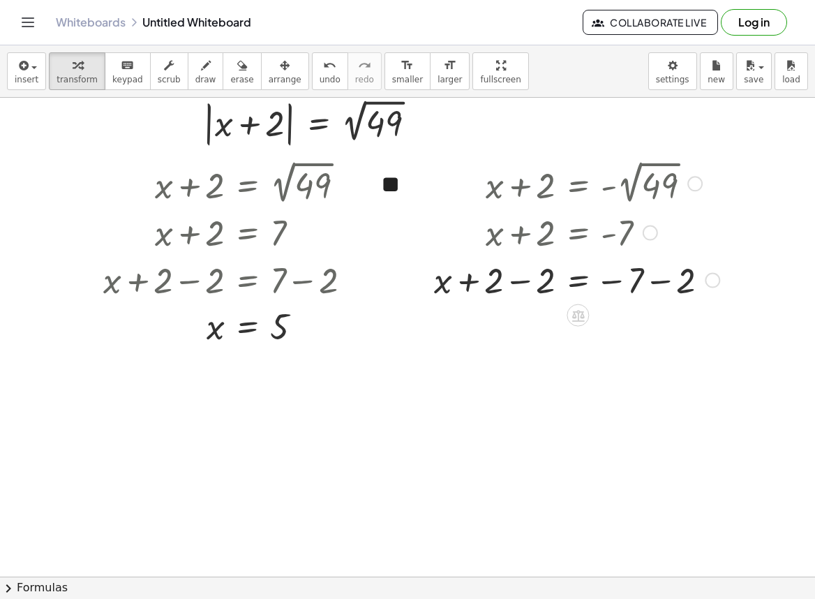
click at [519, 279] on div at bounding box center [576, 278] width 299 height 47
click at [652, 284] on div at bounding box center [576, 278] width 299 height 47
click at [661, 320] on div at bounding box center [576, 327] width 299 height 46
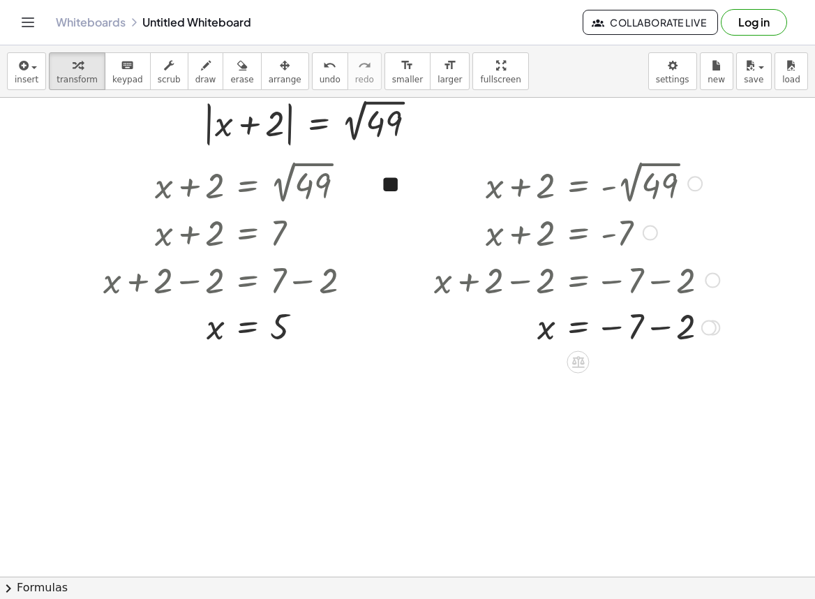
click at [664, 322] on div at bounding box center [576, 327] width 299 height 46
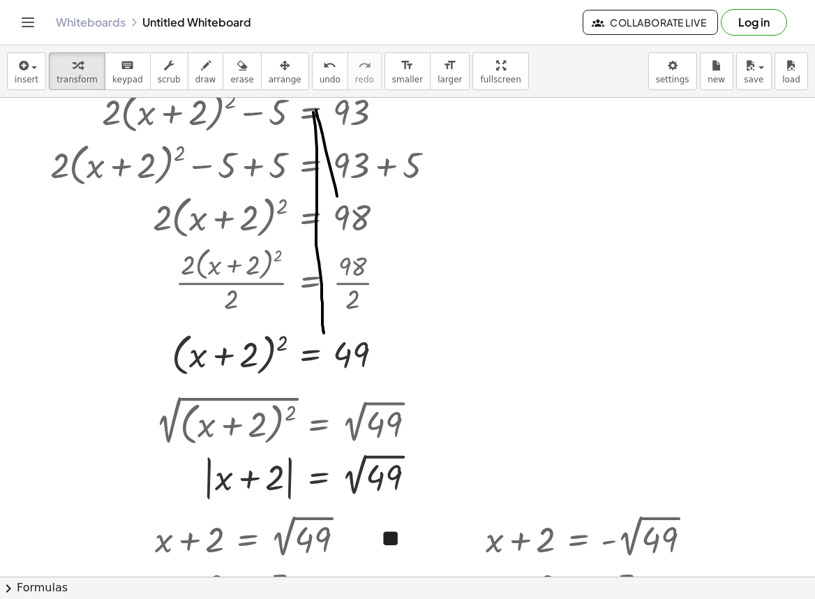
scroll to position [140, 0]
